Goal: Information Seeking & Learning: Learn about a topic

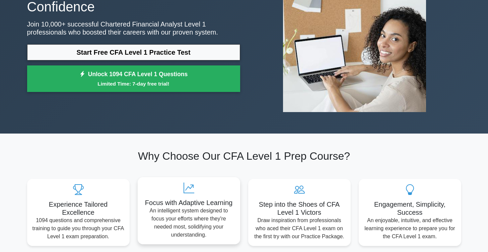
scroll to position [76, 0]
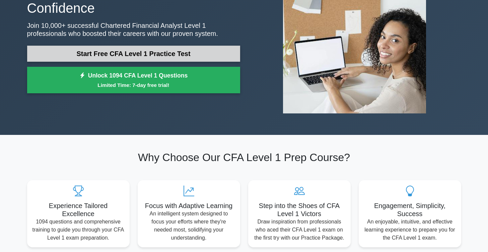
click at [125, 56] on link "Start Free CFA Level 1 Practice Test" at bounding box center [133, 54] width 213 height 16
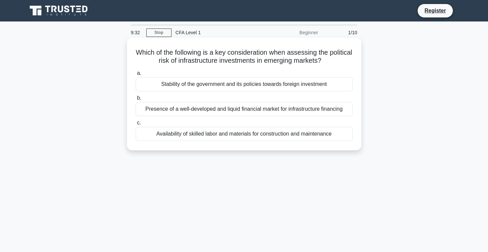
click at [189, 82] on div "Stability of the government and its policies towards foreign investment" at bounding box center [244, 84] width 217 height 14
click at [136, 75] on input "a. Stability of the government and its policies towards foreign investment" at bounding box center [136, 73] width 0 height 4
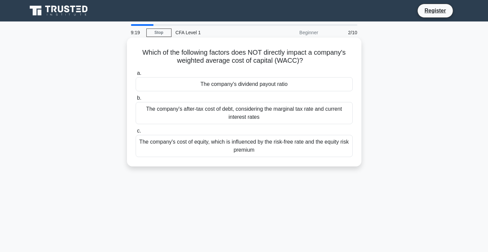
click at [237, 87] on div "The company's dividend payout ratio" at bounding box center [244, 84] width 217 height 14
click at [136, 75] on input "a. The company's dividend payout ratio" at bounding box center [136, 73] width 0 height 4
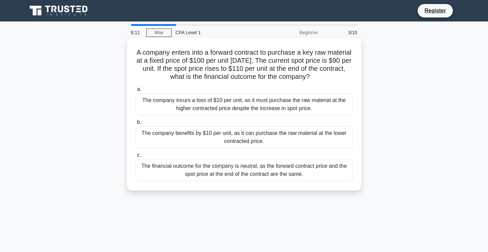
click at [233, 141] on div "The company benefits by $10 per unit, as it can purchase the raw material at th…" at bounding box center [244, 137] width 217 height 22
click at [136, 124] on input "b. The company benefits by $10 per unit, as it can purchase the raw material at…" at bounding box center [136, 122] width 0 height 4
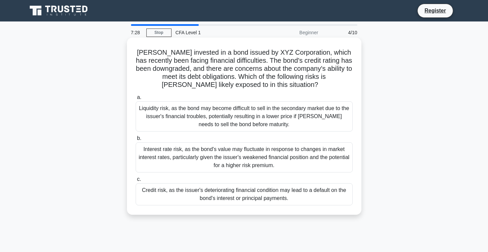
click at [243, 195] on div "Credit risk, as the issuer's deteriorating financial condition may lead to a de…" at bounding box center [244, 194] width 217 height 22
click at [136, 181] on input "c. Credit risk, as the issuer's deteriorating financial condition may lead to a…" at bounding box center [136, 179] width 0 height 4
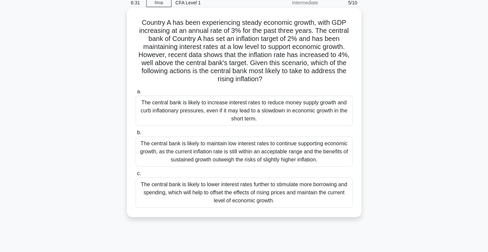
scroll to position [29, 0]
click at [217, 113] on div "The central bank is likely to increase interest rates to reduce money supply gr…" at bounding box center [244, 111] width 217 height 30
click at [136, 94] on input "a. The central bank is likely to increase interest rates to reduce money supply…" at bounding box center [136, 92] width 0 height 4
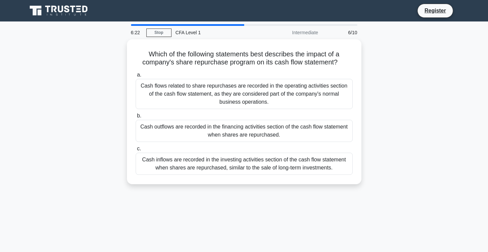
scroll to position [0, 0]
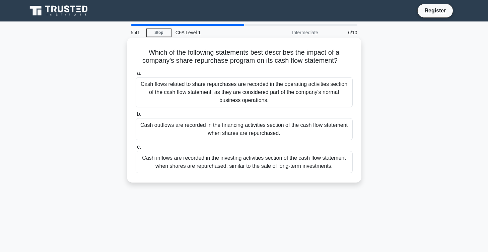
click at [218, 134] on div "Cash outflows are recorded in the financing activities section of the cash flow…" at bounding box center [244, 129] width 217 height 22
click at [136, 116] on input "b. Cash outflows are recorded in the financing activities section of the cash f…" at bounding box center [136, 114] width 0 height 4
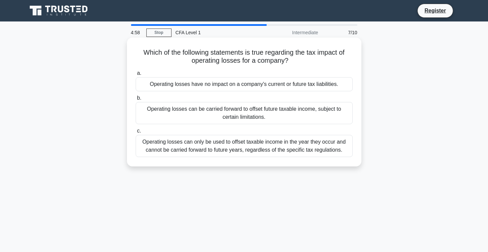
click at [236, 87] on div "Operating losses have no impact on a company's current or future tax liabilitie…" at bounding box center [244, 84] width 217 height 14
click at [136, 75] on input "a. Operating losses have no impact on a company's current or future tax liabili…" at bounding box center [136, 73] width 0 height 4
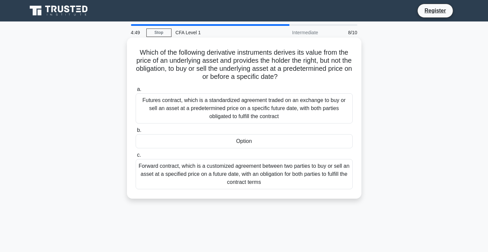
click at [206, 163] on div "Forward contract, which is a customized agreement between two parties to buy or…" at bounding box center [244, 174] width 217 height 30
click at [136, 157] on input "c. Forward contract, which is a customized agreement between two parties to buy…" at bounding box center [136, 155] width 0 height 4
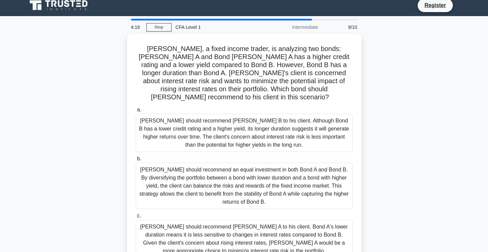
scroll to position [6, 0]
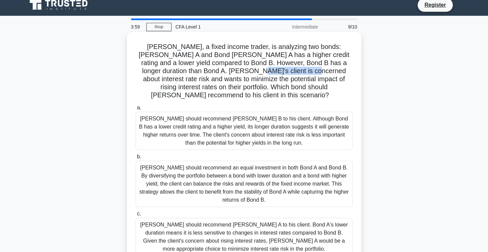
drag, startPoint x: 194, startPoint y: 74, endPoint x: 250, endPoint y: 72, distance: 55.7
click at [250, 72] on h5 "Tom, a fixed income trader, is analyzing two bonds: Bond A and Bond B. Bond A h…" at bounding box center [244, 71] width 219 height 57
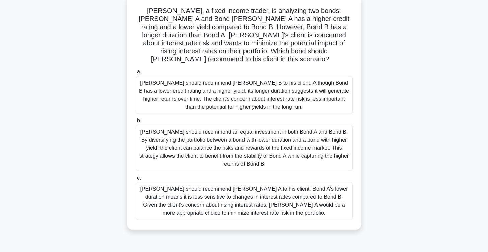
scroll to position [42, 0]
click at [193, 188] on div "Tom should recommend Bond A to his client. Bond A's lower duration means it is …" at bounding box center [244, 200] width 217 height 38
click at [136, 180] on input "c. Tom should recommend Bond A to his client. Bond A's lower duration means it …" at bounding box center [136, 177] width 0 height 4
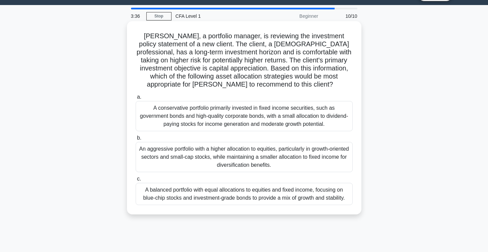
scroll to position [17, 0]
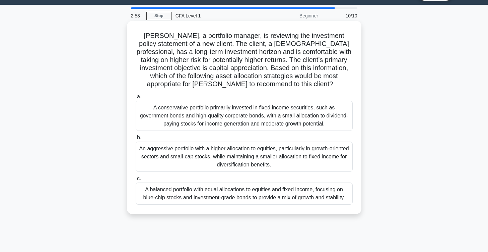
click at [216, 156] on div "An aggressive portfolio with a higher allocation to equities, particularly in g…" at bounding box center [244, 156] width 217 height 30
click at [136, 140] on input "b. An aggressive portfolio with a higher allocation to equities, particularly i…" at bounding box center [136, 137] width 0 height 4
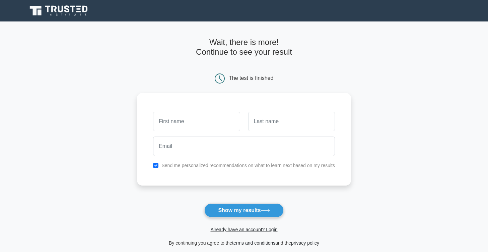
click at [199, 163] on label "Send me personalized recommendations on what to learn next based on my results" at bounding box center [249, 165] width 174 height 5
click at [195, 124] on input "text" at bounding box center [196, 121] width 87 height 19
type input "Benedictus Bayu"
click at [272, 130] on input "text" at bounding box center [291, 121] width 87 height 19
type input "[DEMOGRAPHIC_DATA]"
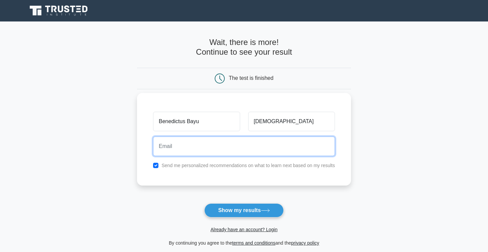
click at [251, 153] on input "email" at bounding box center [244, 145] width 182 height 19
type input "[EMAIL_ADDRESS][DOMAIN_NAME]"
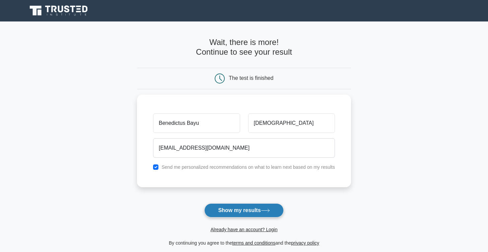
click at [242, 211] on button "Show my results" at bounding box center [243, 210] width 79 height 14
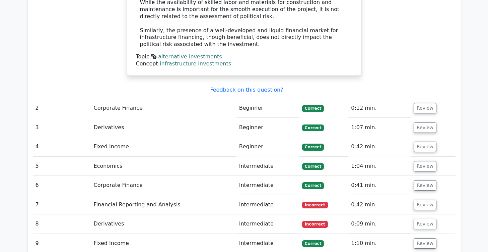
scroll to position [793, 0]
click at [143, 195] on td "Financial Reporting and Analysis" at bounding box center [163, 204] width 145 height 19
click at [420, 199] on button "Review" at bounding box center [425, 204] width 23 height 10
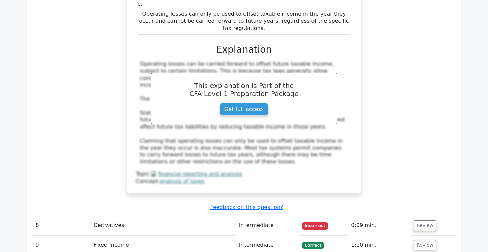
scroll to position [1125, 0]
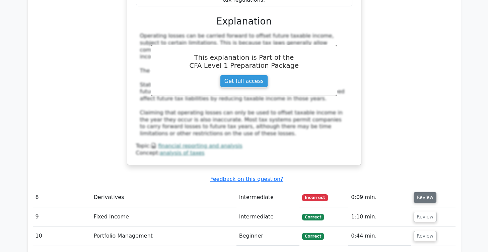
click at [427, 192] on button "Review" at bounding box center [425, 197] width 23 height 10
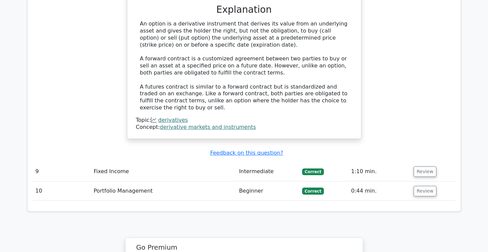
scroll to position [1477, 0]
click at [423, 186] on button "Review" at bounding box center [425, 191] width 23 height 10
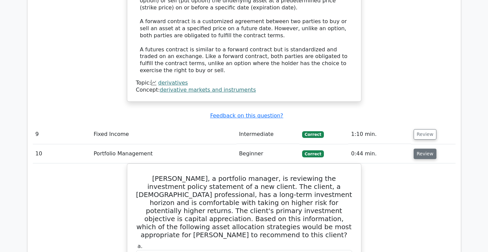
scroll to position [1515, 0]
click at [417, 129] on button "Review" at bounding box center [425, 134] width 23 height 10
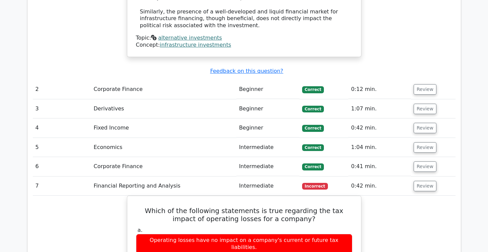
scroll to position [816, 0]
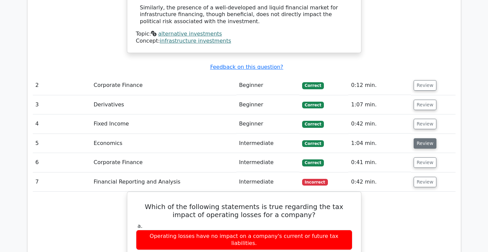
click at [422, 138] on button "Review" at bounding box center [425, 143] width 23 height 10
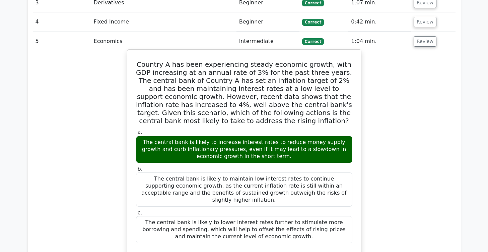
scroll to position [917, 0]
